Goal: Information Seeking & Learning: Learn about a topic

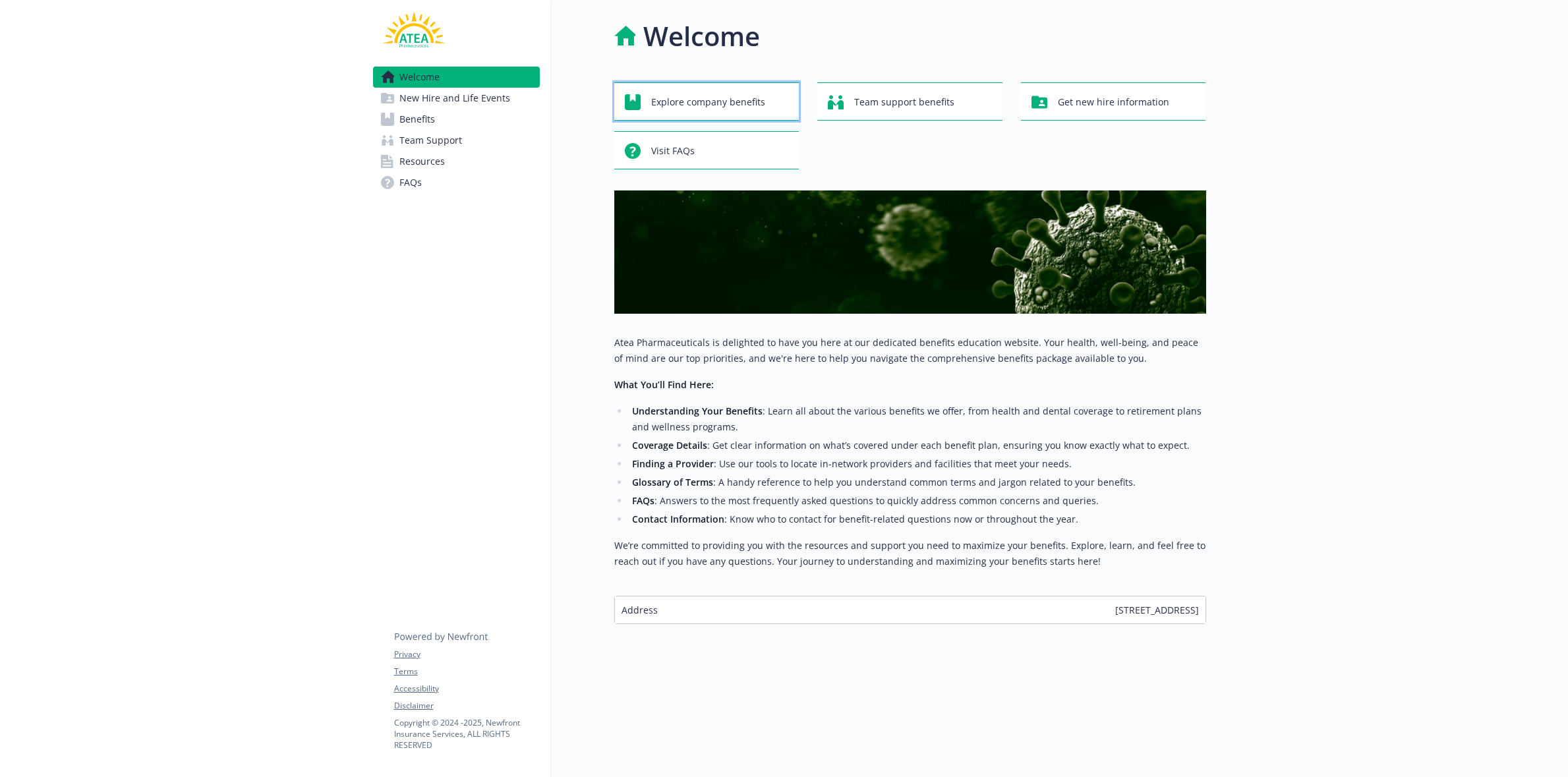
click at [658, 97] on span "Explore company benefits" at bounding box center [708, 102] width 114 height 25
